Goal: Task Accomplishment & Management: Manage account settings

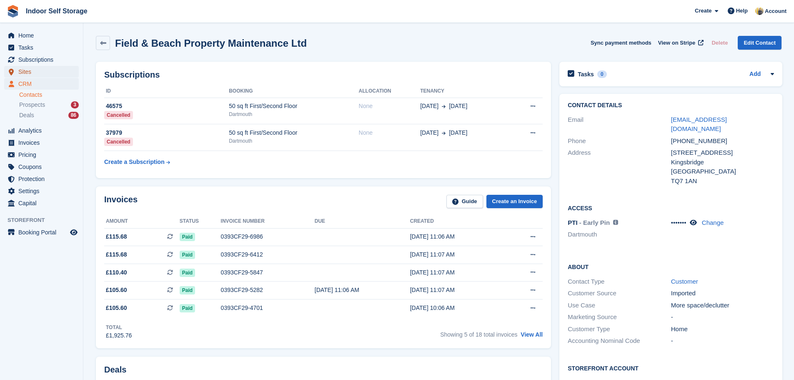
click at [38, 74] on span "Sites" at bounding box center [43, 72] width 50 height 12
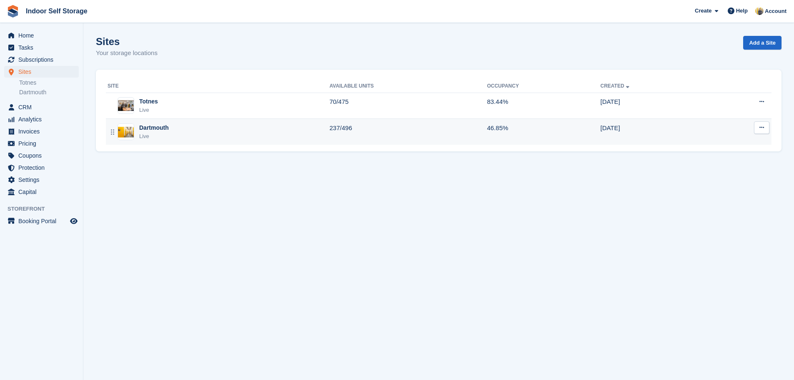
click at [197, 138] on div "Dartmouth Live" at bounding box center [219, 131] width 222 height 17
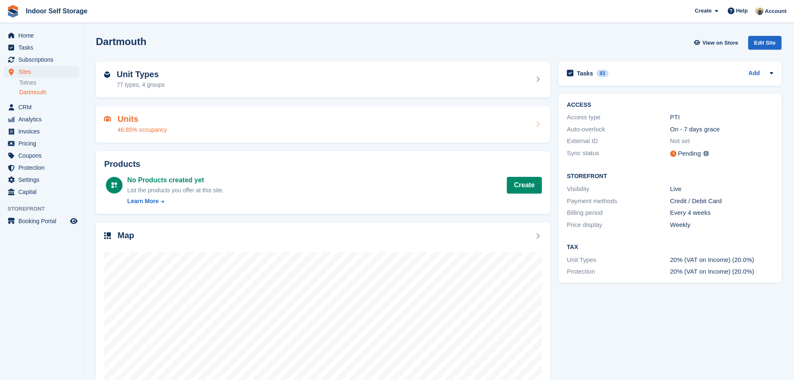
click at [272, 129] on div "Units 46.85% occupancy" at bounding box center [323, 124] width 438 height 20
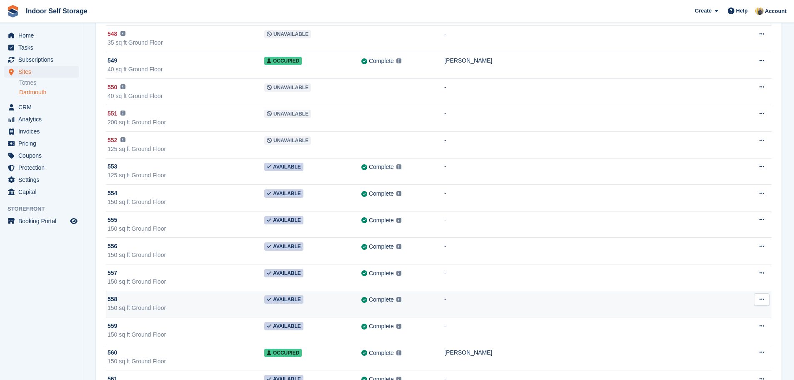
scroll to position [7701, 0]
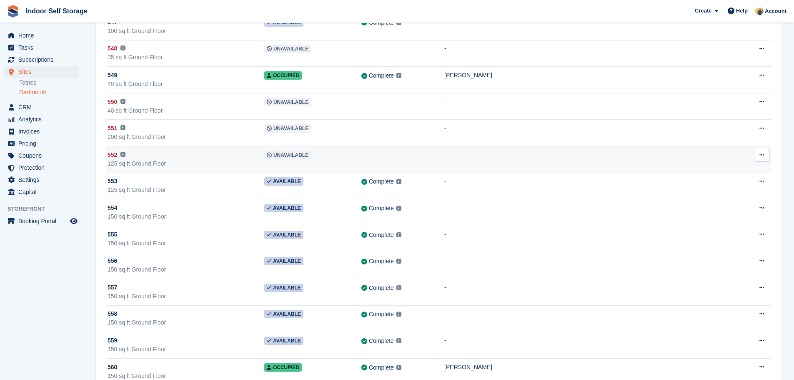
click at [697, 157] on td "-" at bounding box center [589, 159] width 291 height 27
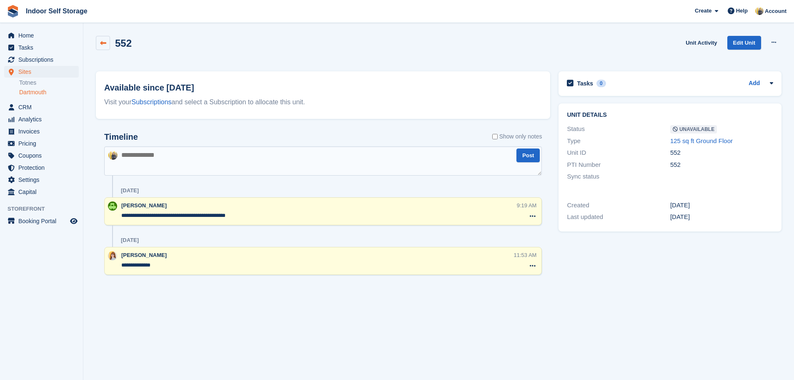
click at [104, 45] on icon at bounding box center [103, 43] width 6 height 6
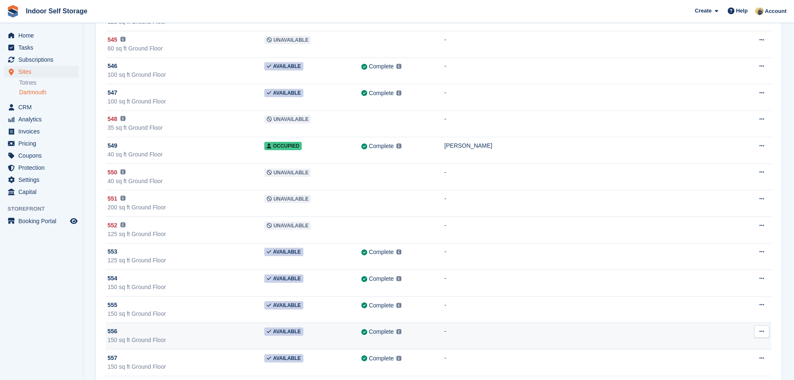
scroll to position [7672, 0]
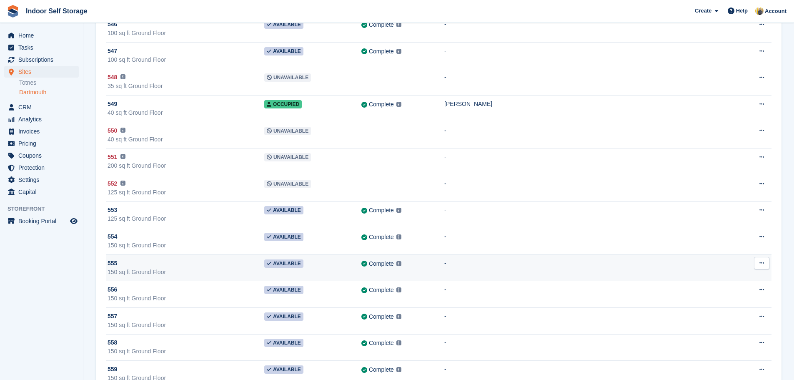
click at [761, 263] on icon at bounding box center [762, 262] width 5 height 5
click at [729, 278] on p "Edit unit" at bounding box center [729, 279] width 73 height 11
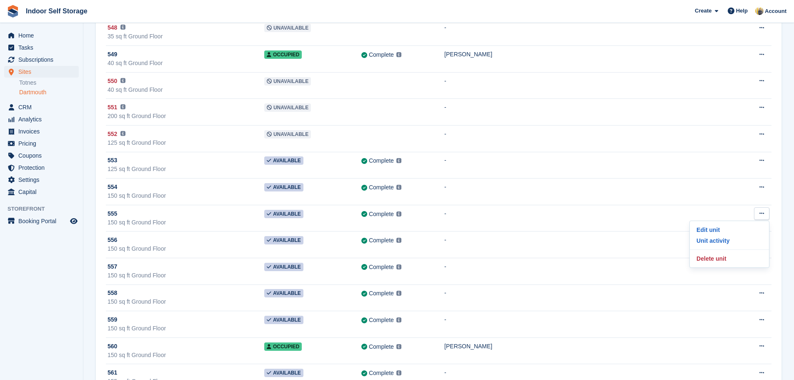
scroll to position [7713, 0]
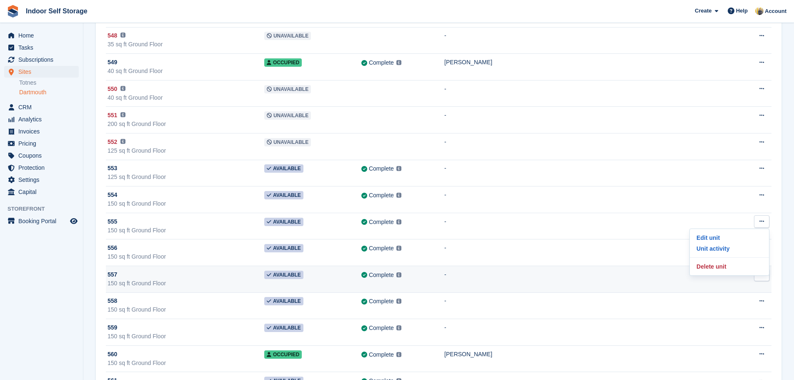
click at [760, 277] on icon at bounding box center [762, 274] width 5 height 5
click at [721, 290] on p "Edit unit" at bounding box center [729, 291] width 73 height 11
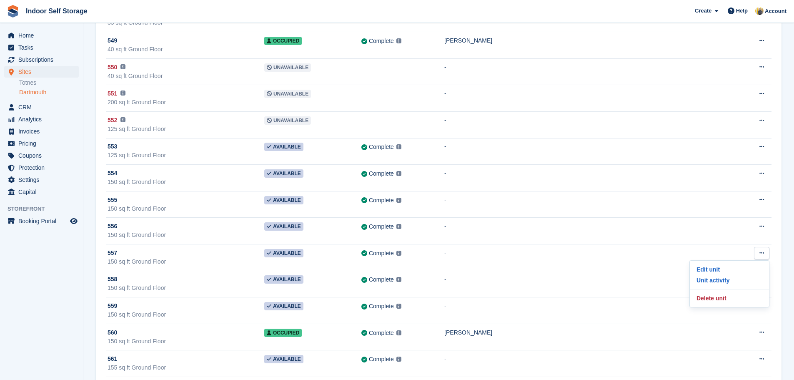
scroll to position [7588, 0]
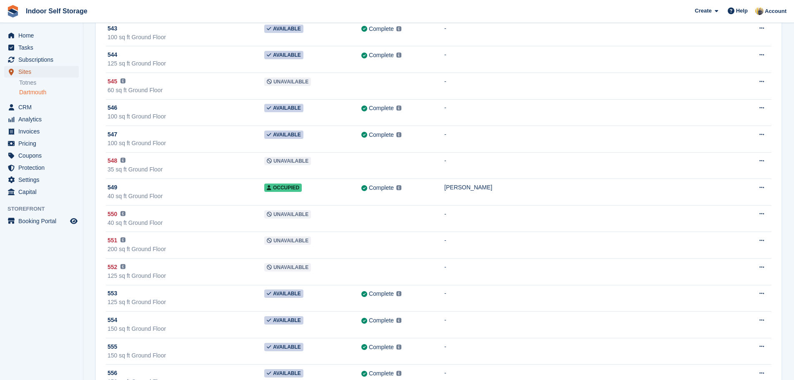
click at [29, 74] on span "Sites" at bounding box center [43, 72] width 50 height 12
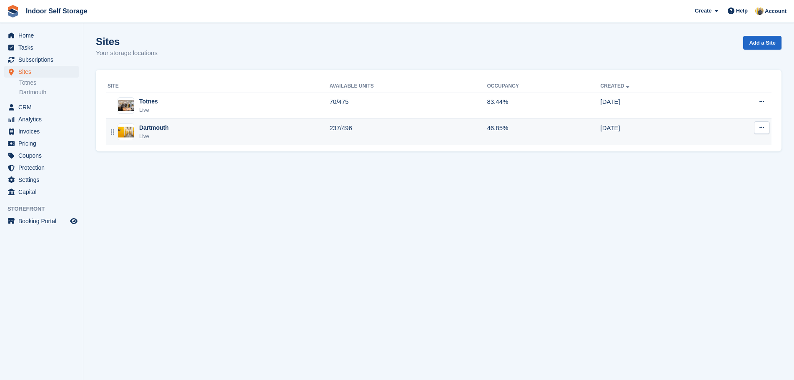
click at [189, 130] on div "Dartmouth Live" at bounding box center [219, 131] width 222 height 17
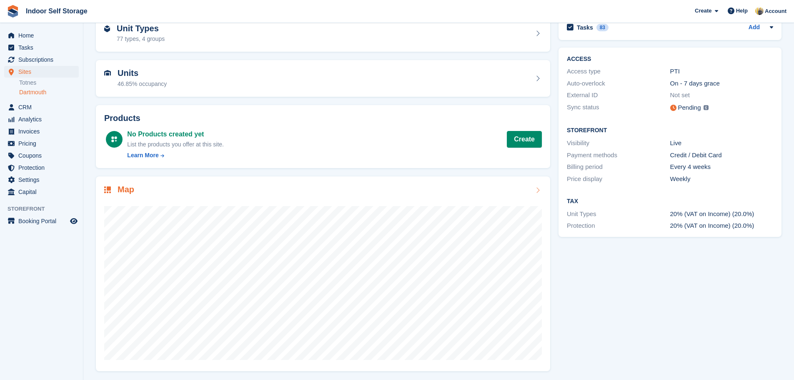
scroll to position [48, 0]
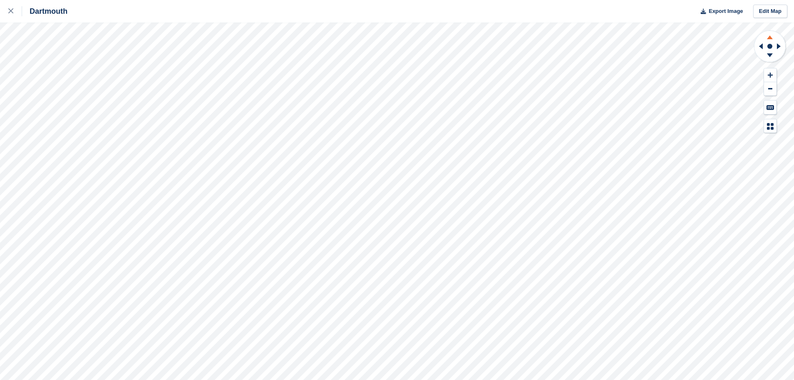
click at [771, 38] on icon at bounding box center [770, 37] width 6 height 4
click at [768, 54] on g at bounding box center [770, 56] width 22 height 10
click at [768, 55] on icon at bounding box center [770, 56] width 22 height 10
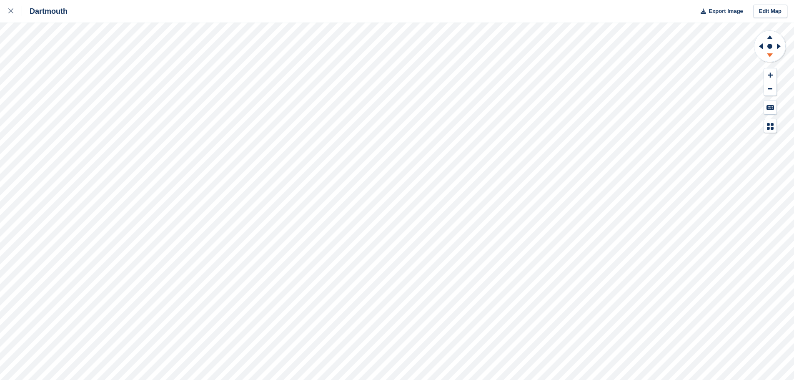
click at [768, 55] on icon at bounding box center [770, 56] width 22 height 10
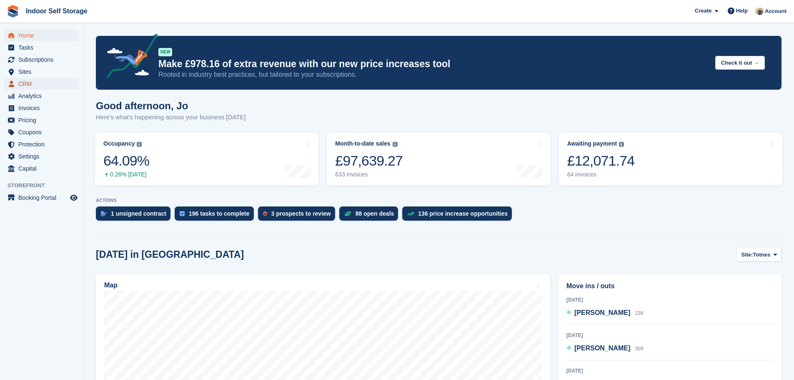
click at [35, 78] on span "CRM" at bounding box center [43, 84] width 50 height 12
click at [35, 74] on span "Sites" at bounding box center [43, 72] width 50 height 12
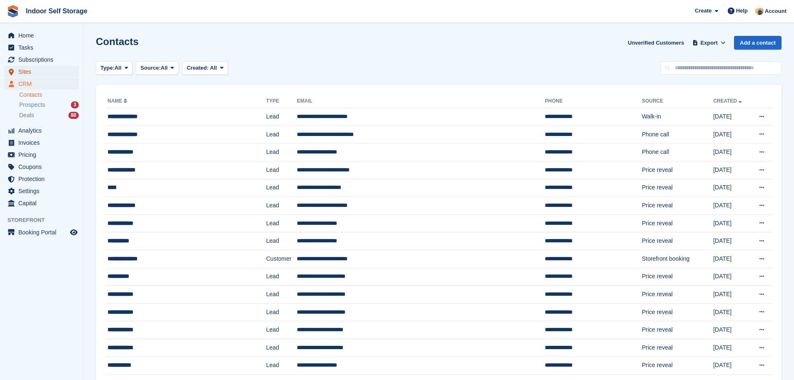
click at [41, 75] on span "Sites" at bounding box center [43, 72] width 50 height 12
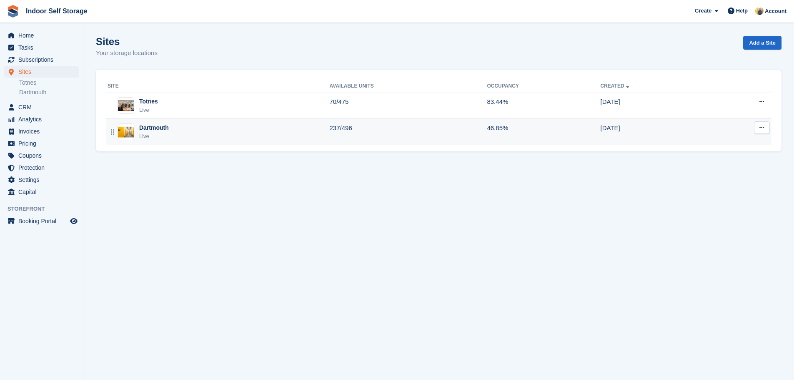
drag, startPoint x: 178, startPoint y: 133, endPoint x: 207, endPoint y: 132, distance: 28.4
click at [179, 133] on div "Dartmouth Live" at bounding box center [219, 131] width 222 height 17
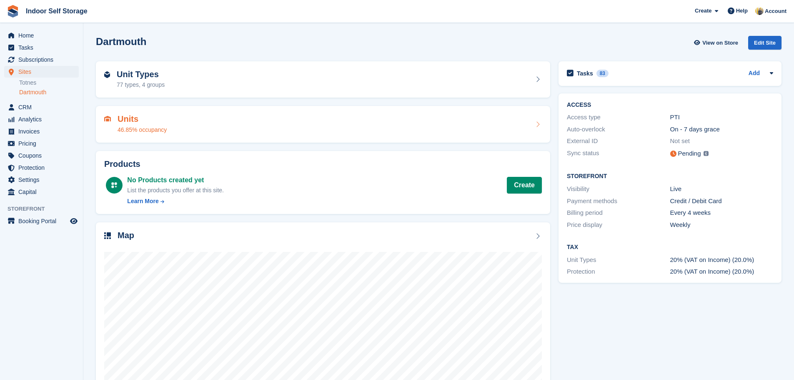
click at [289, 125] on div "Units 46.85% occupancy" at bounding box center [323, 124] width 438 height 20
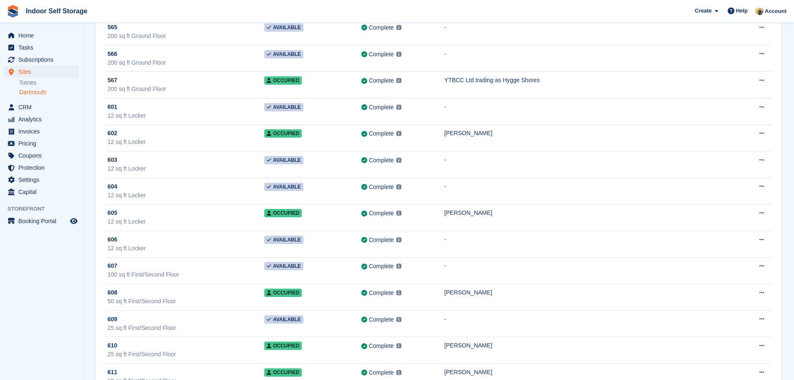
scroll to position [7979, 0]
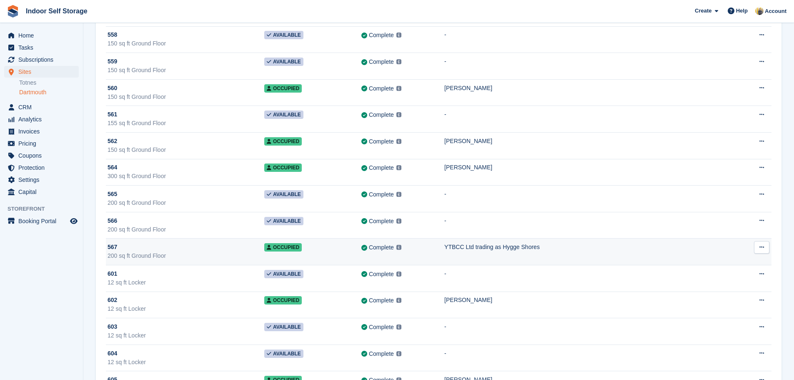
click at [763, 248] on icon at bounding box center [762, 246] width 5 height 5
click at [725, 259] on p "Edit unit" at bounding box center [729, 263] width 73 height 11
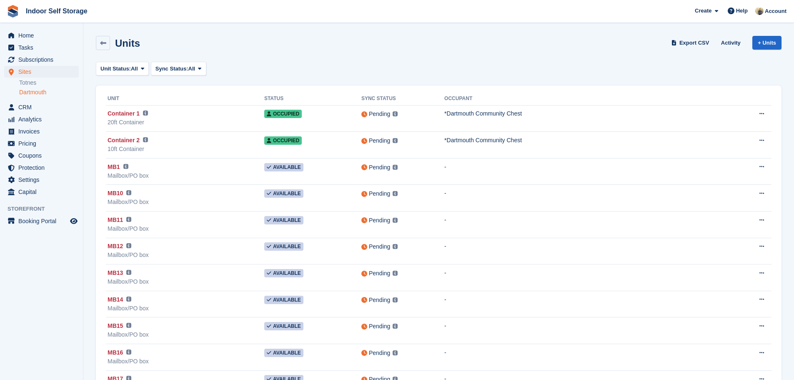
scroll to position [7979, 0]
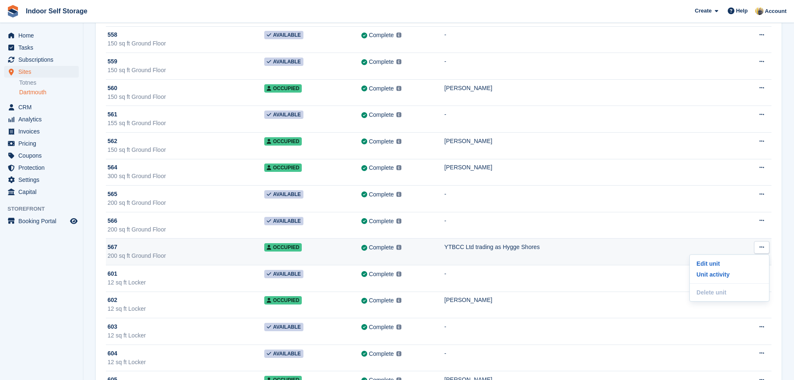
click at [609, 253] on td "YTBCC Ltd trading as Hygge Shores" at bounding box center [589, 251] width 291 height 27
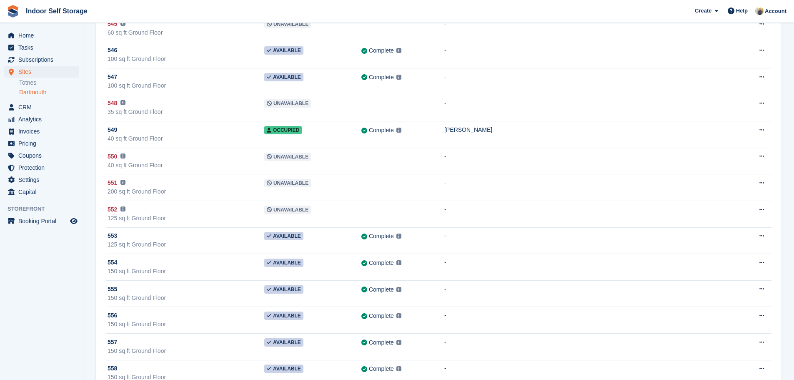
scroll to position [7479, 0]
